Goal: Information Seeking & Learning: Understand process/instructions

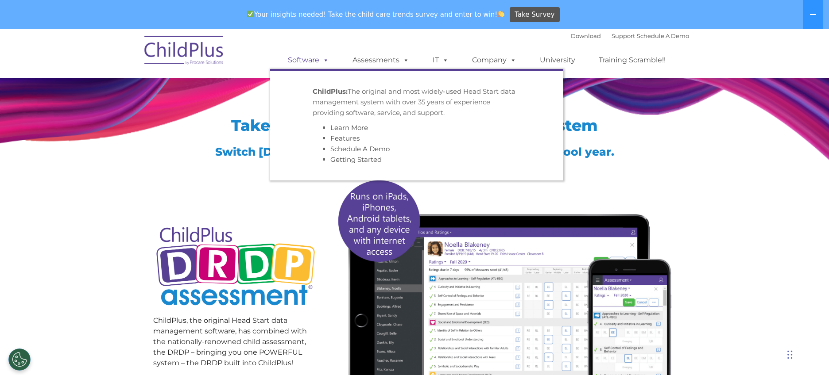
click at [312, 57] on link "Software" at bounding box center [308, 60] width 59 height 18
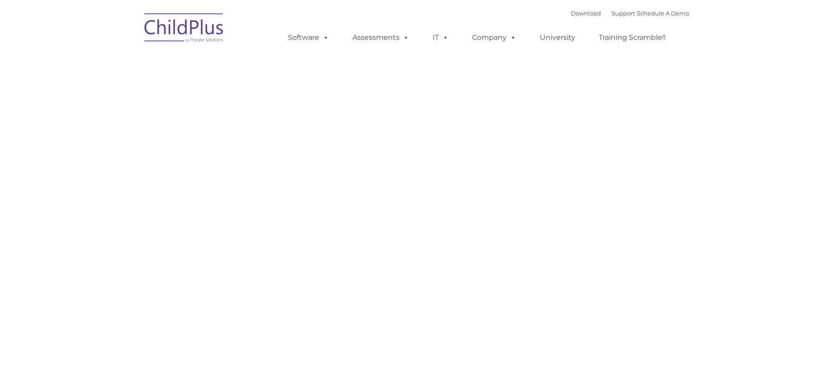
type input ""
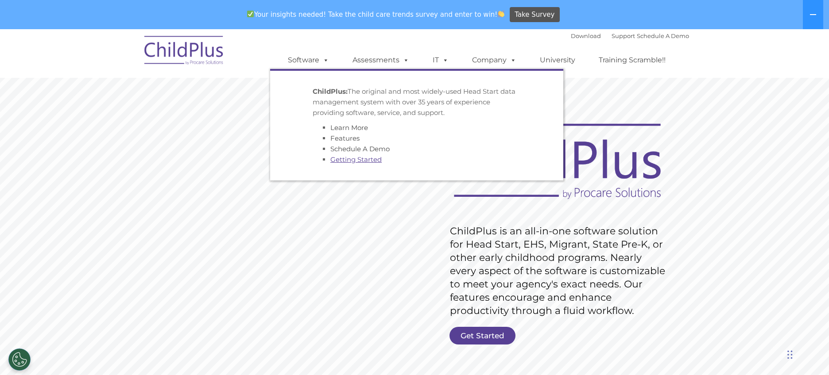
click at [355, 161] on link "Getting Started" at bounding box center [355, 159] width 51 height 8
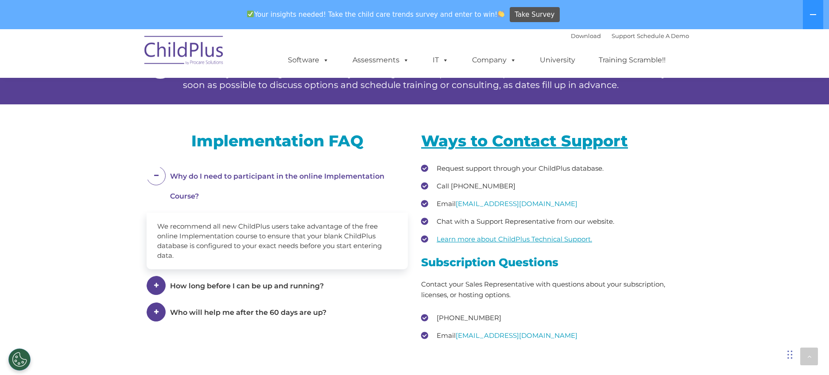
scroll to position [1126, 0]
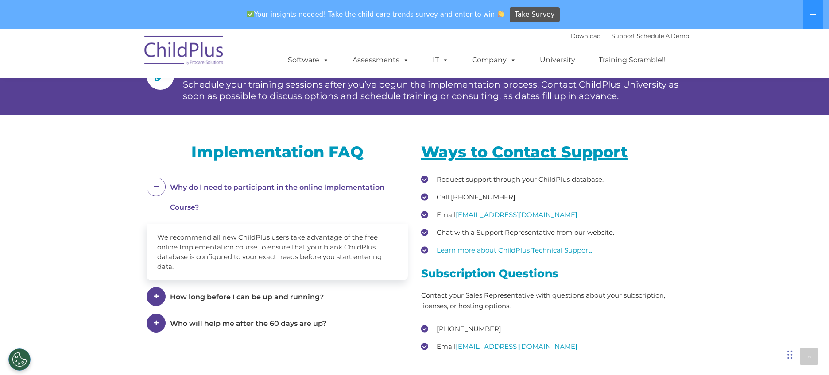
click at [159, 306] on span at bounding box center [156, 296] width 19 height 19
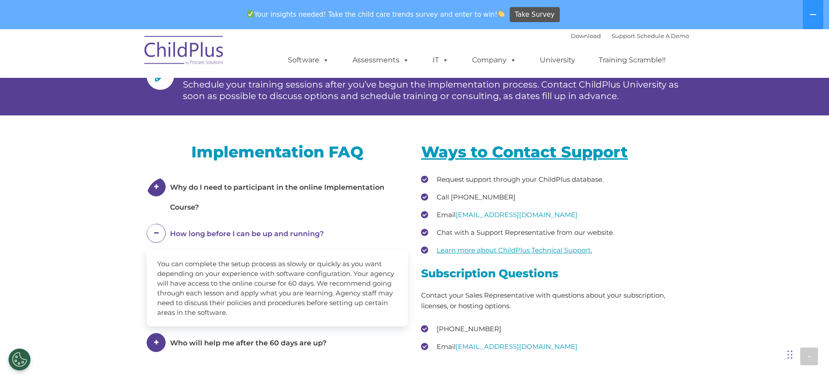
click at [149, 243] on span at bounding box center [156, 233] width 19 height 19
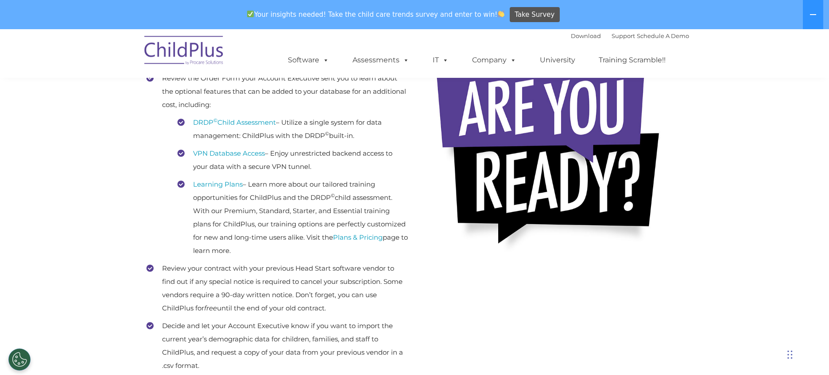
scroll to position [0, 0]
